Goal: Task Accomplishment & Management: Manage account settings

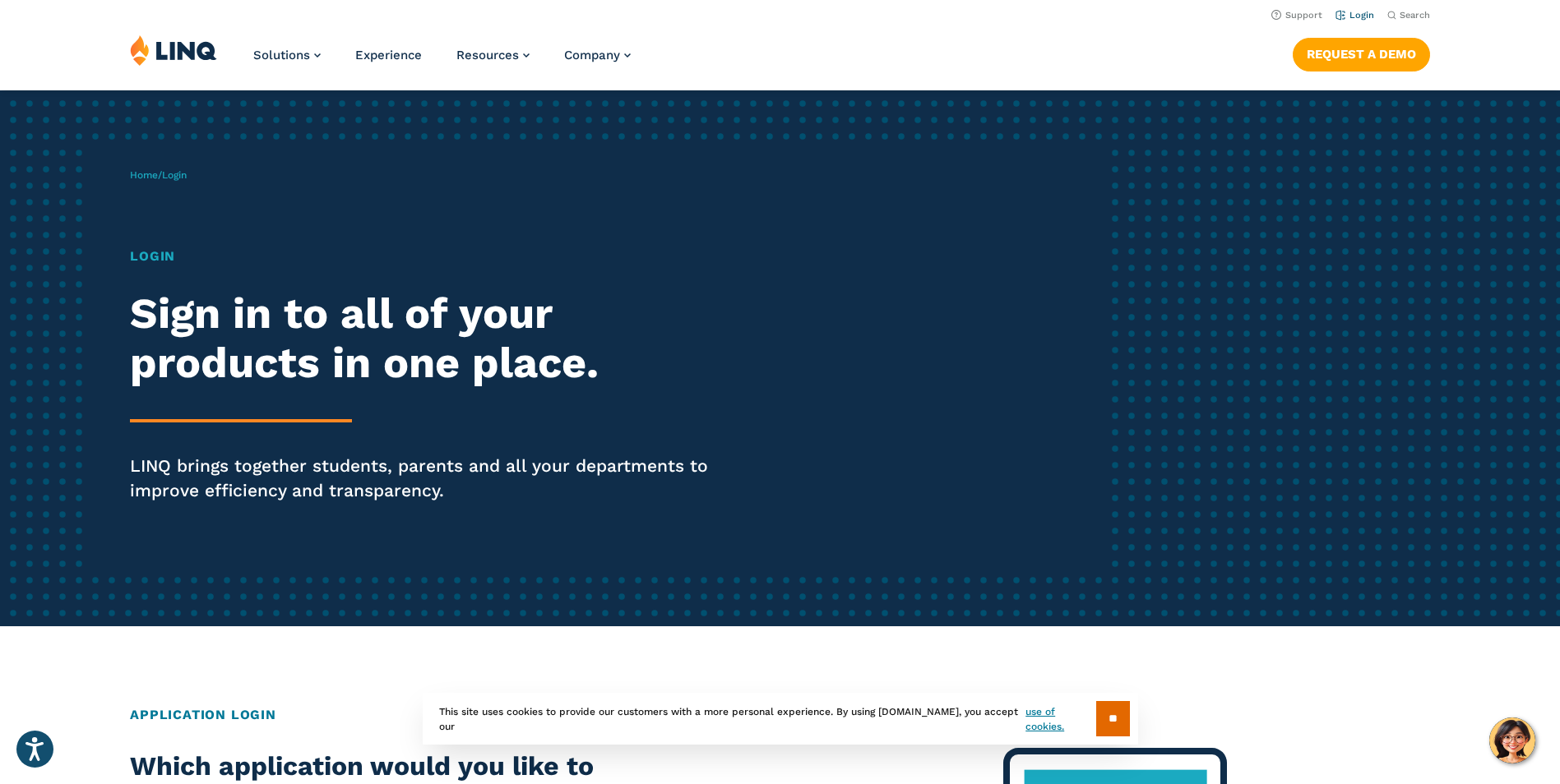
click at [1358, 16] on link "Login" at bounding box center [1354, 15] width 39 height 11
click at [1358, 18] on link "Login" at bounding box center [1354, 15] width 39 height 11
click at [1358, 17] on link "Login" at bounding box center [1354, 15] width 39 height 11
click at [1099, 720] on input "**" at bounding box center [1112, 719] width 34 height 36
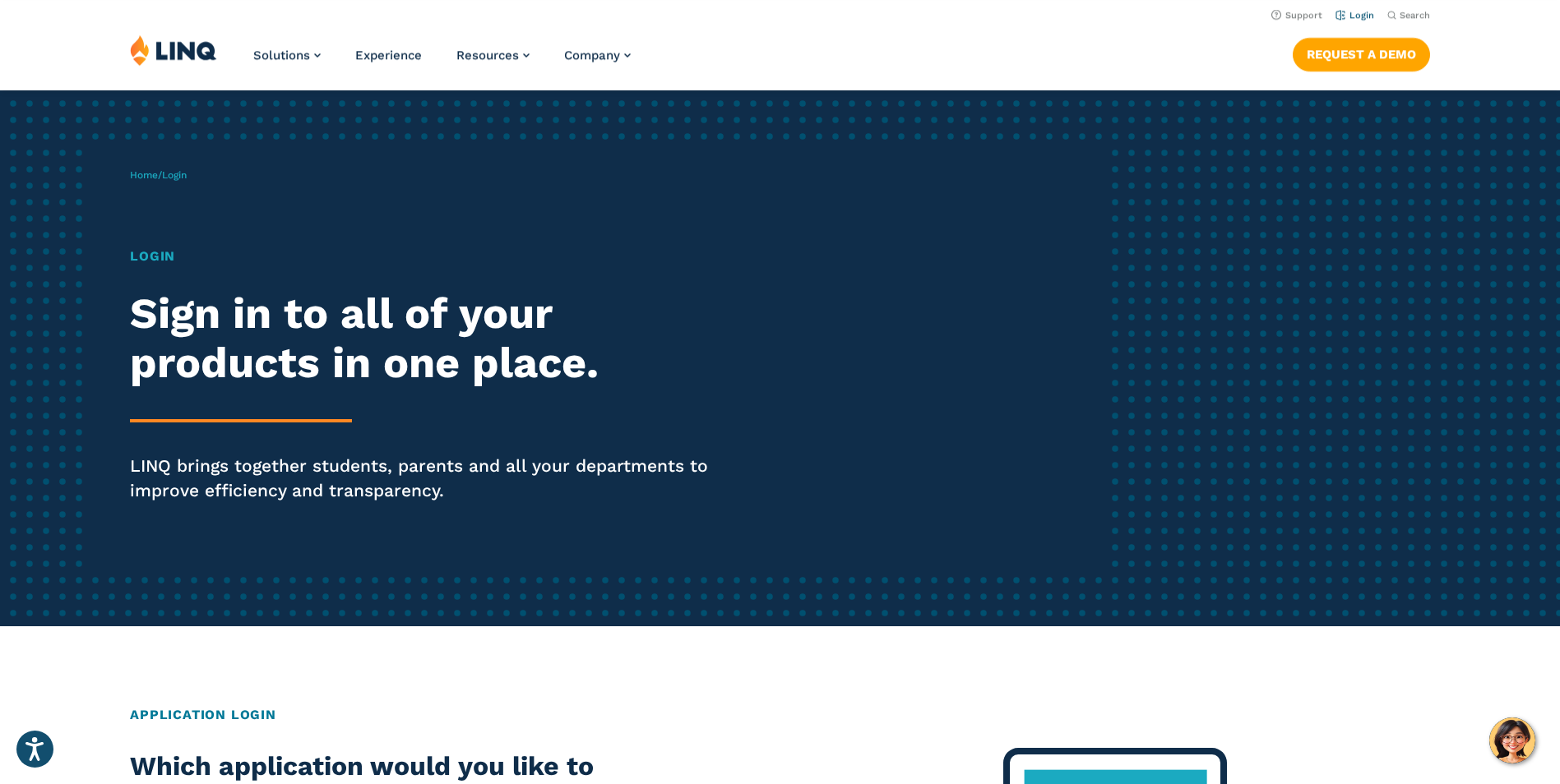
click at [1358, 13] on link "Login" at bounding box center [1354, 15] width 39 height 11
click at [140, 174] on link "Home" at bounding box center [144, 175] width 28 height 12
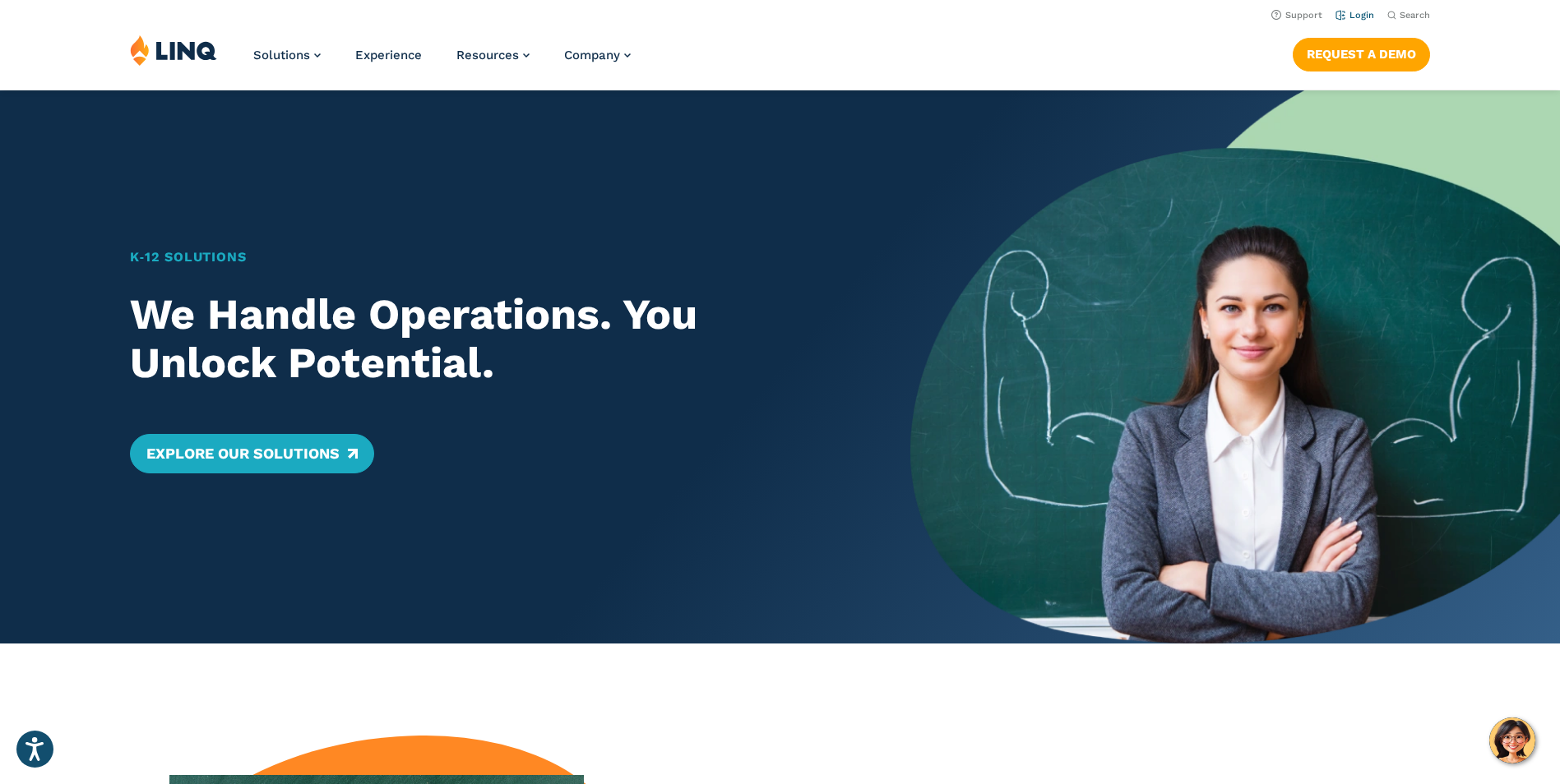
click at [1355, 17] on link "Login" at bounding box center [1354, 15] width 39 height 11
